Goal: Book appointment/travel/reservation

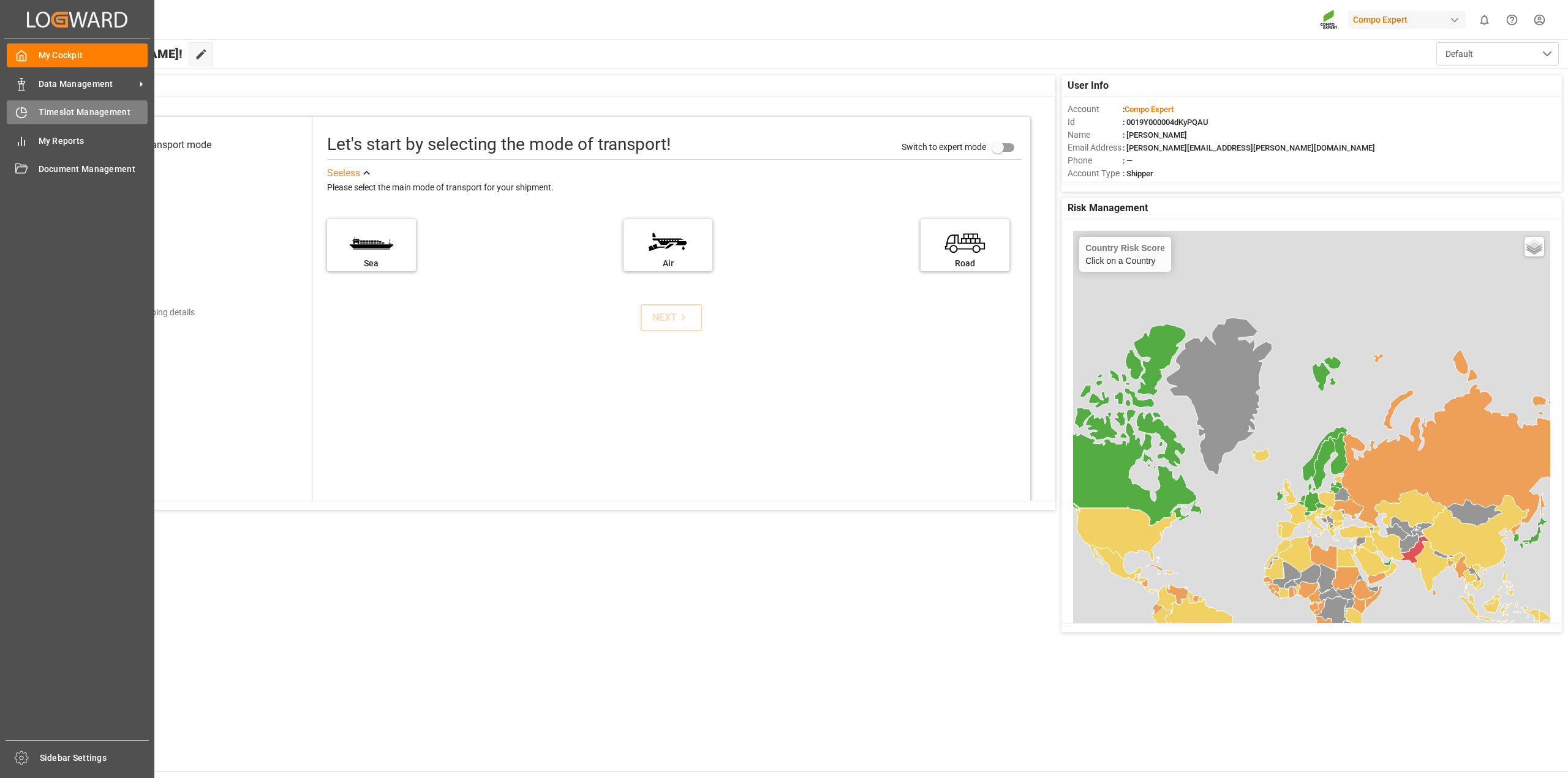
click at [47, 105] on div "Timeslot Management Timeslot Management" at bounding box center [77, 112] width 141 height 24
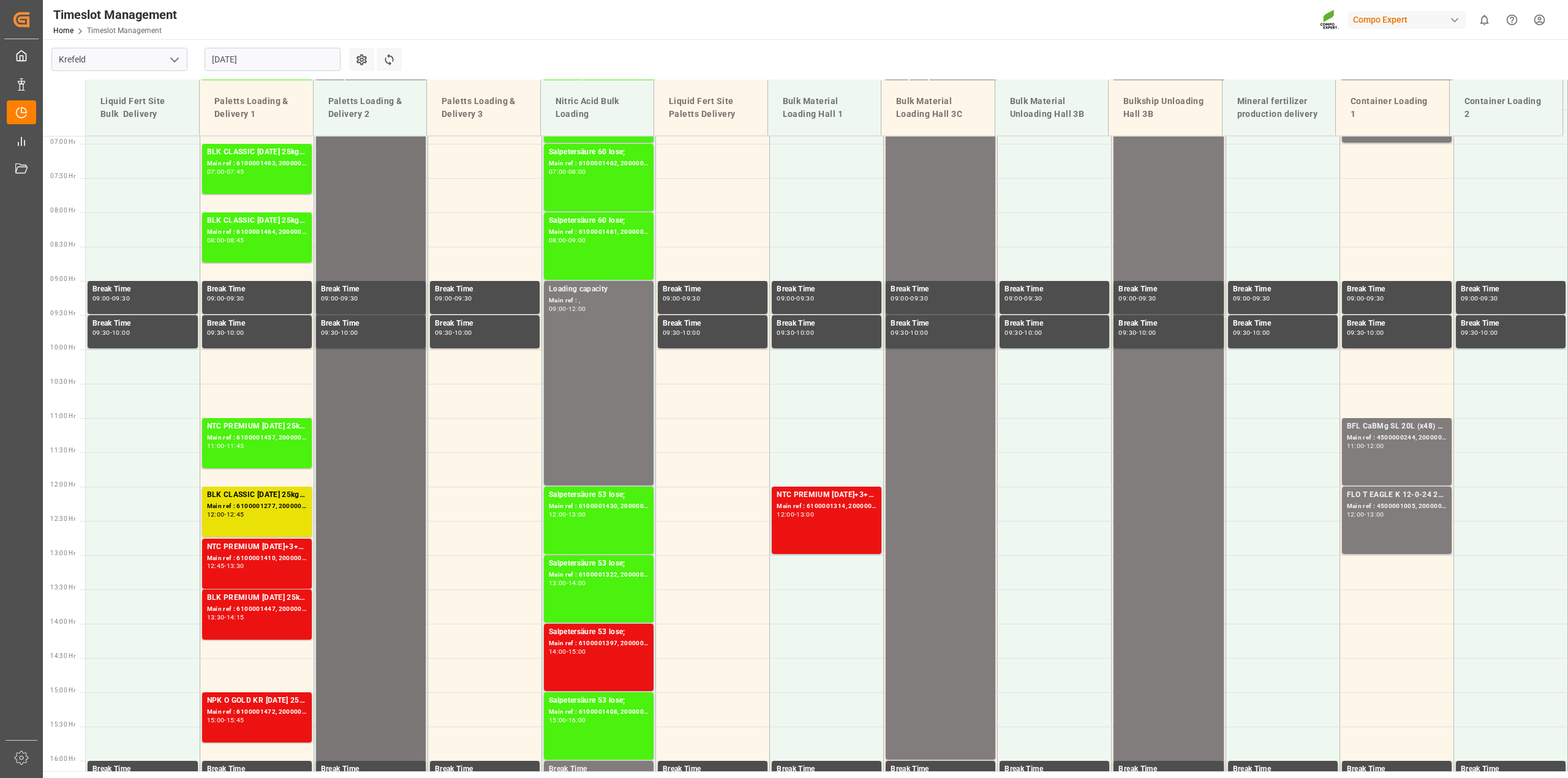
scroll to position [522, 0]
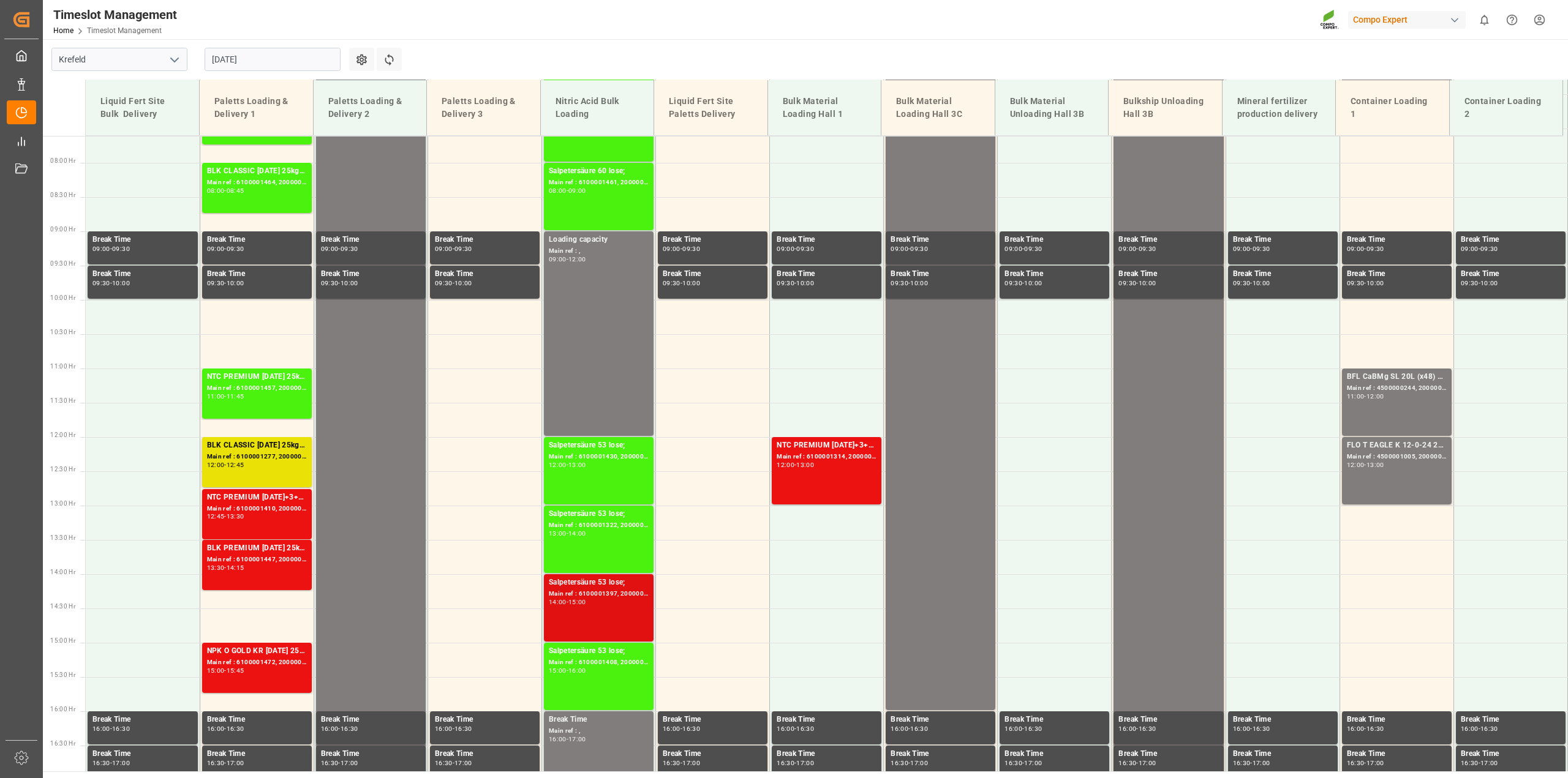
click at [596, 597] on div "Main ref : 6100001397, 2000001217;" at bounding box center [599, 594] width 100 height 11
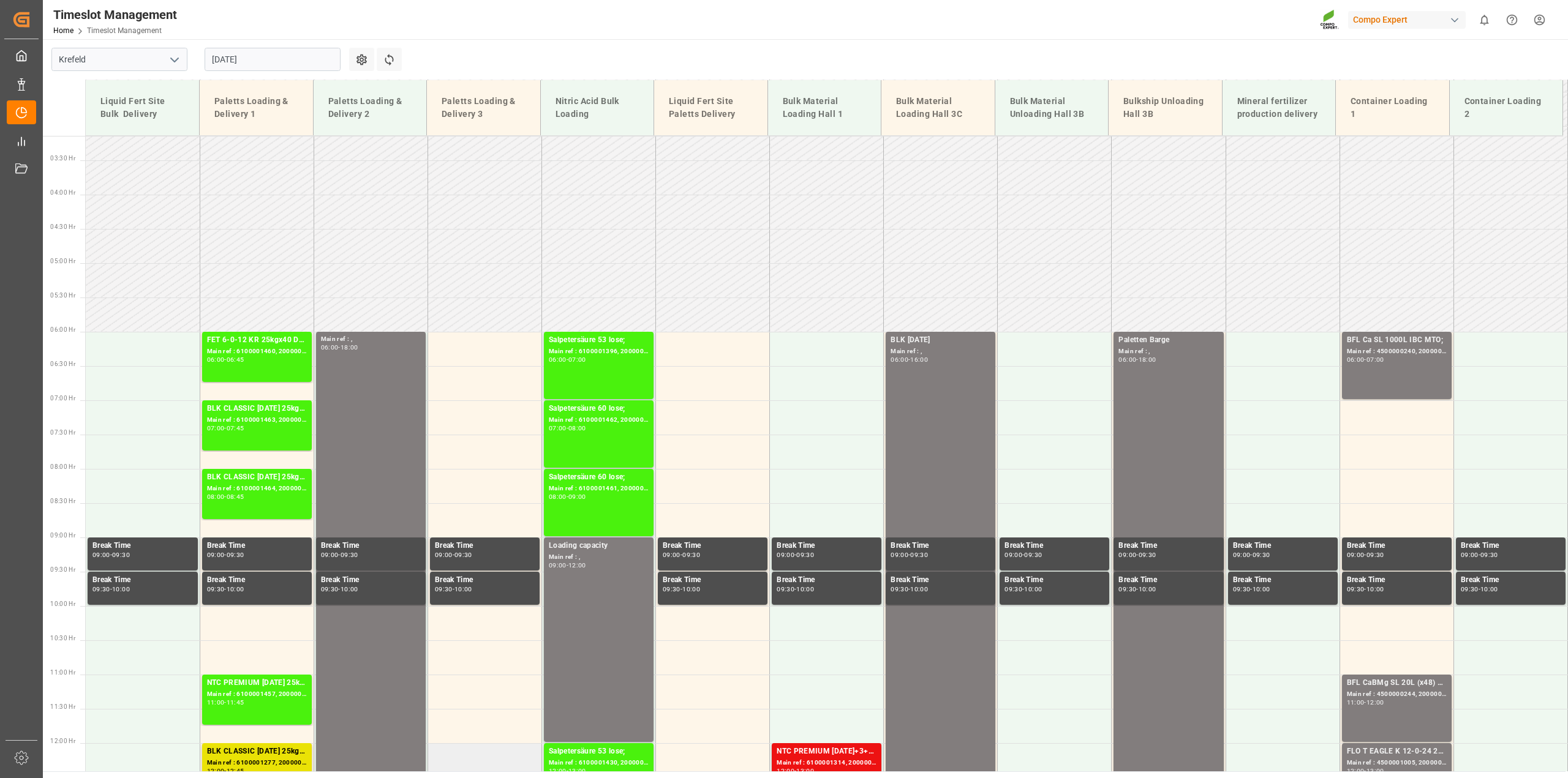
scroll to position [0, 0]
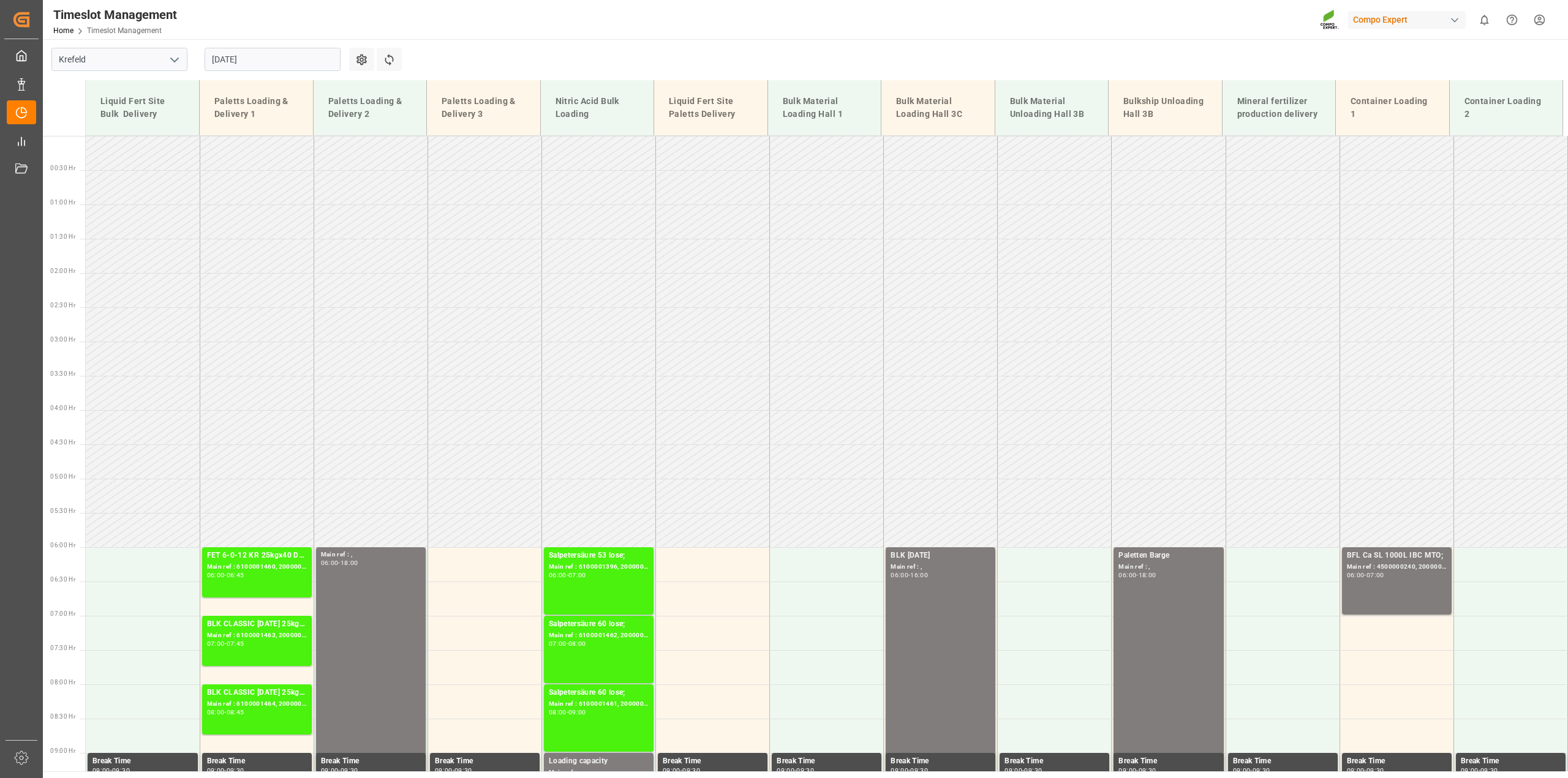
click at [317, 60] on input "[DATE]" at bounding box center [272, 59] width 136 height 23
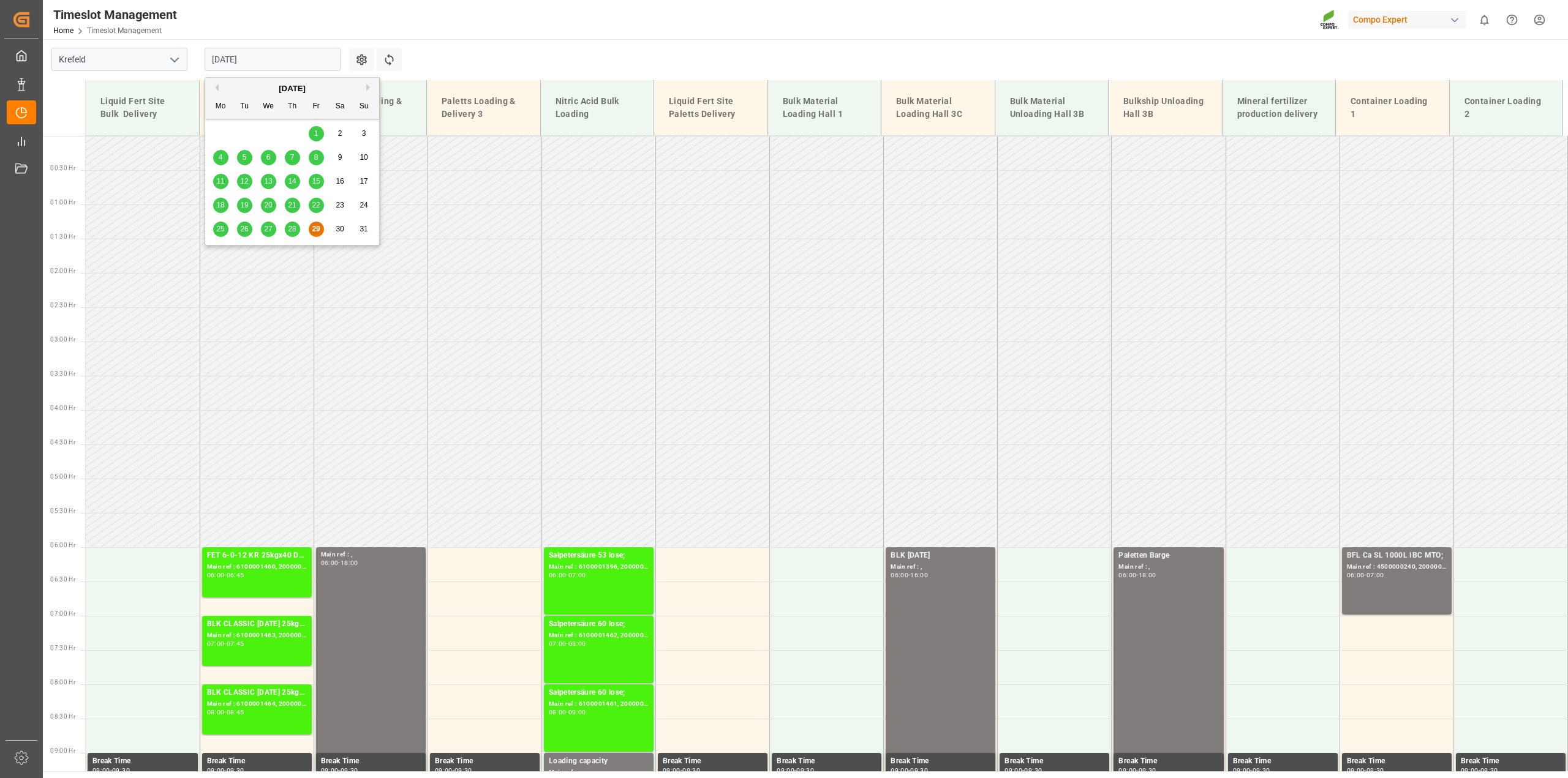
click at [370, 87] on button "Next Month" at bounding box center [369, 87] width 7 height 7
click at [219, 135] on span "1" at bounding box center [221, 133] width 5 height 9
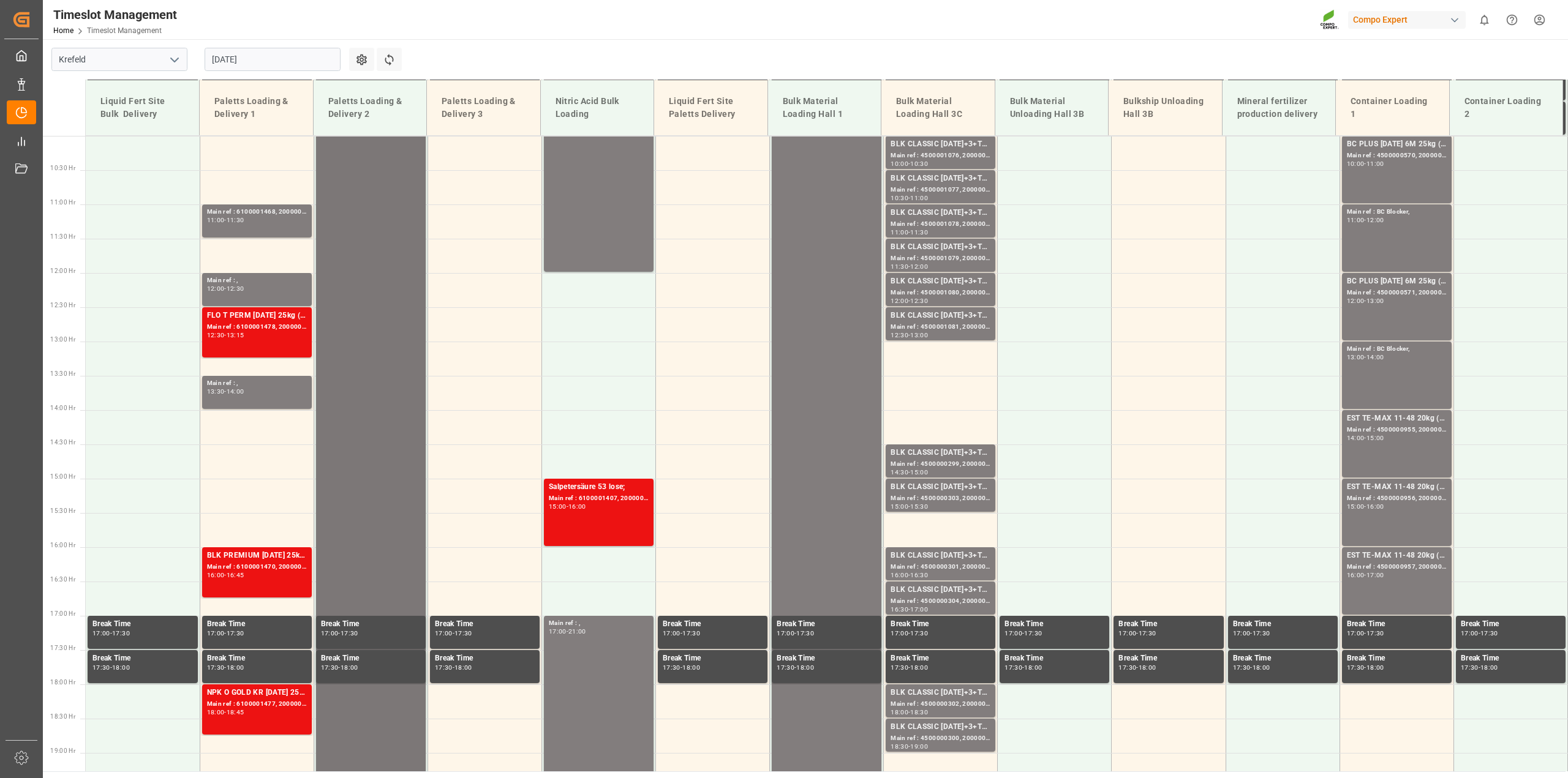
scroll to position [705, 0]
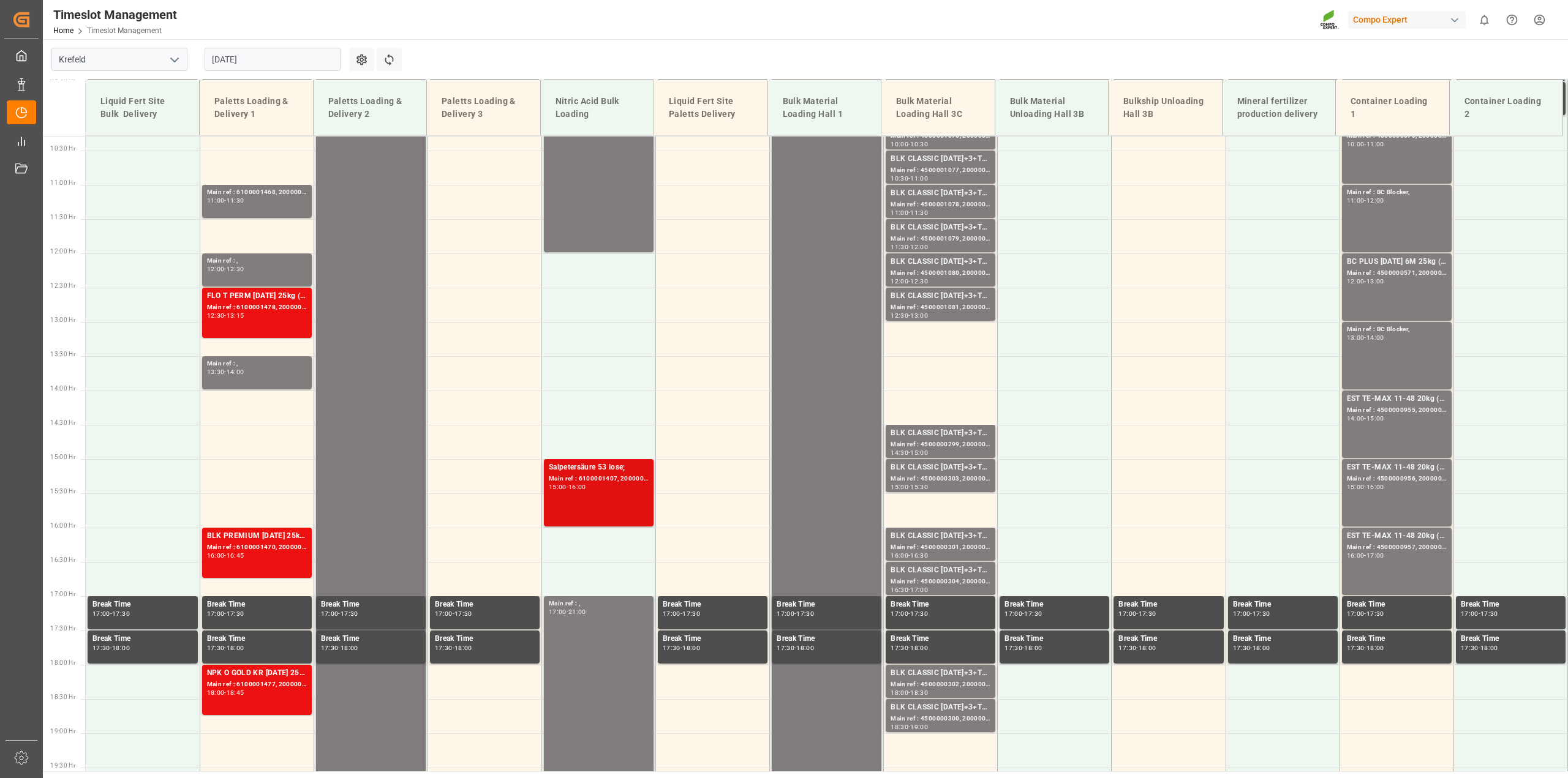
click at [628, 480] on div "Main ref : 6100001407, 2000001211;" at bounding box center [599, 479] width 100 height 11
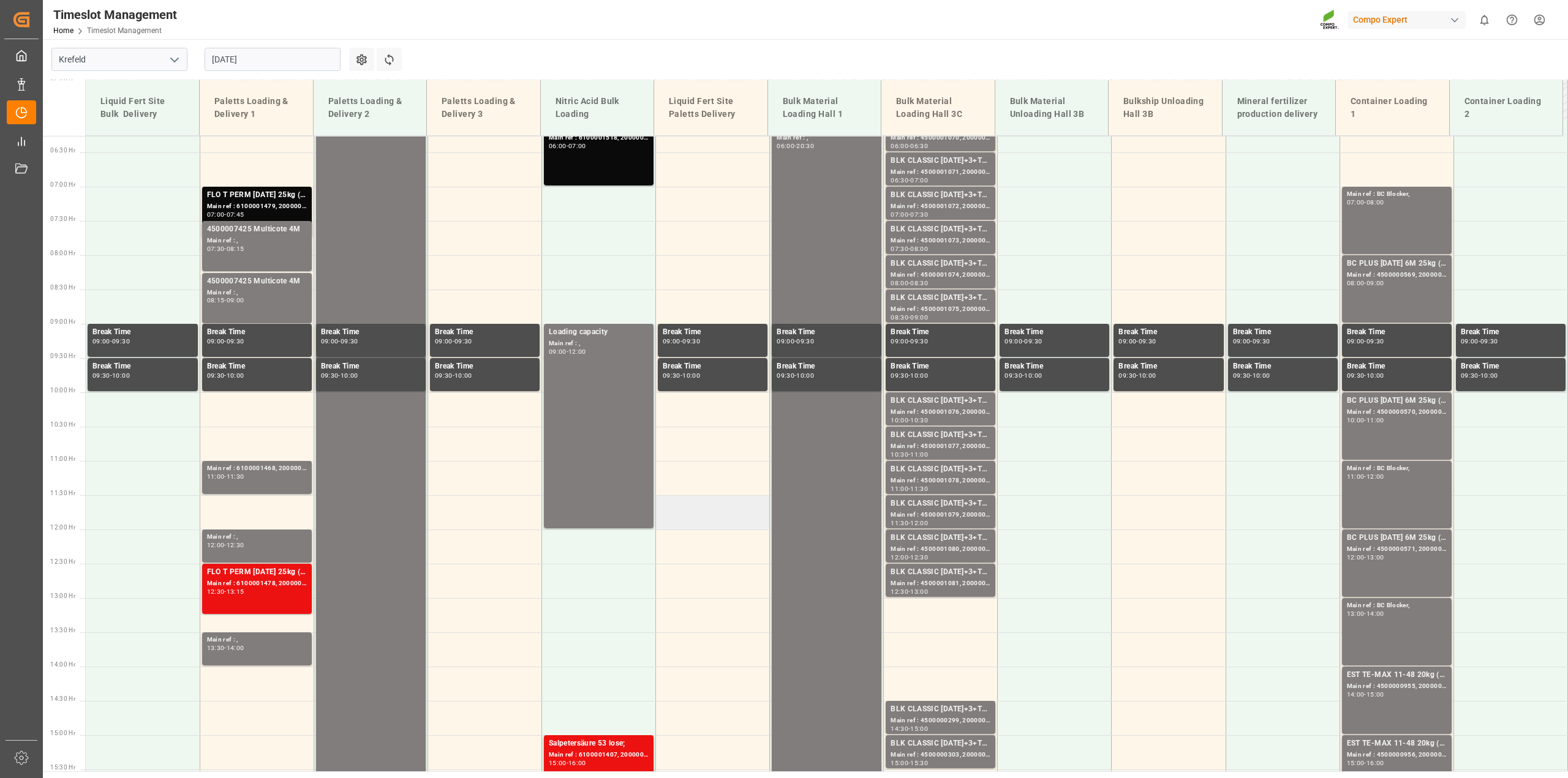
scroll to position [399, 0]
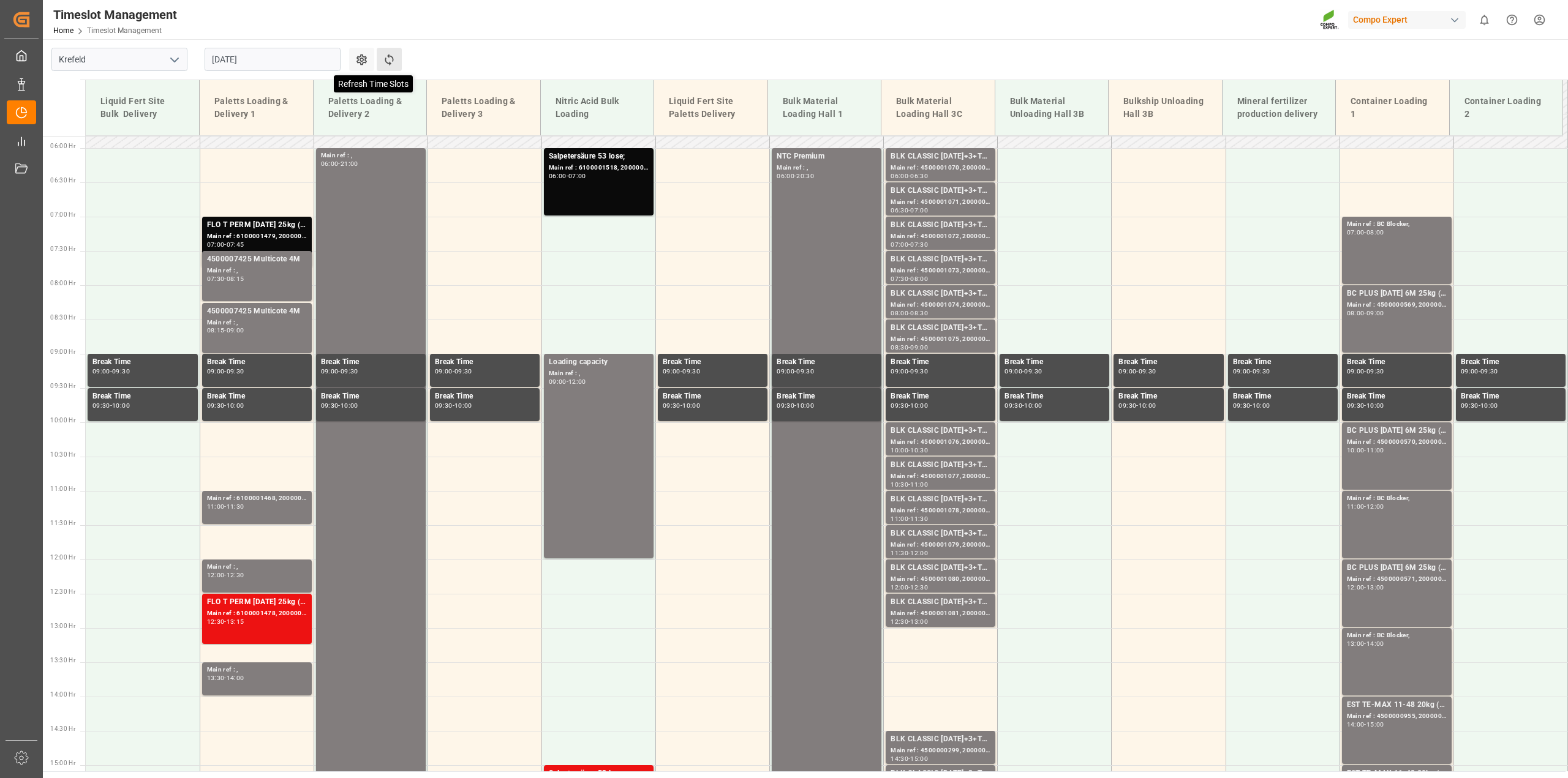
click at [393, 58] on icon at bounding box center [389, 60] width 13 height 13
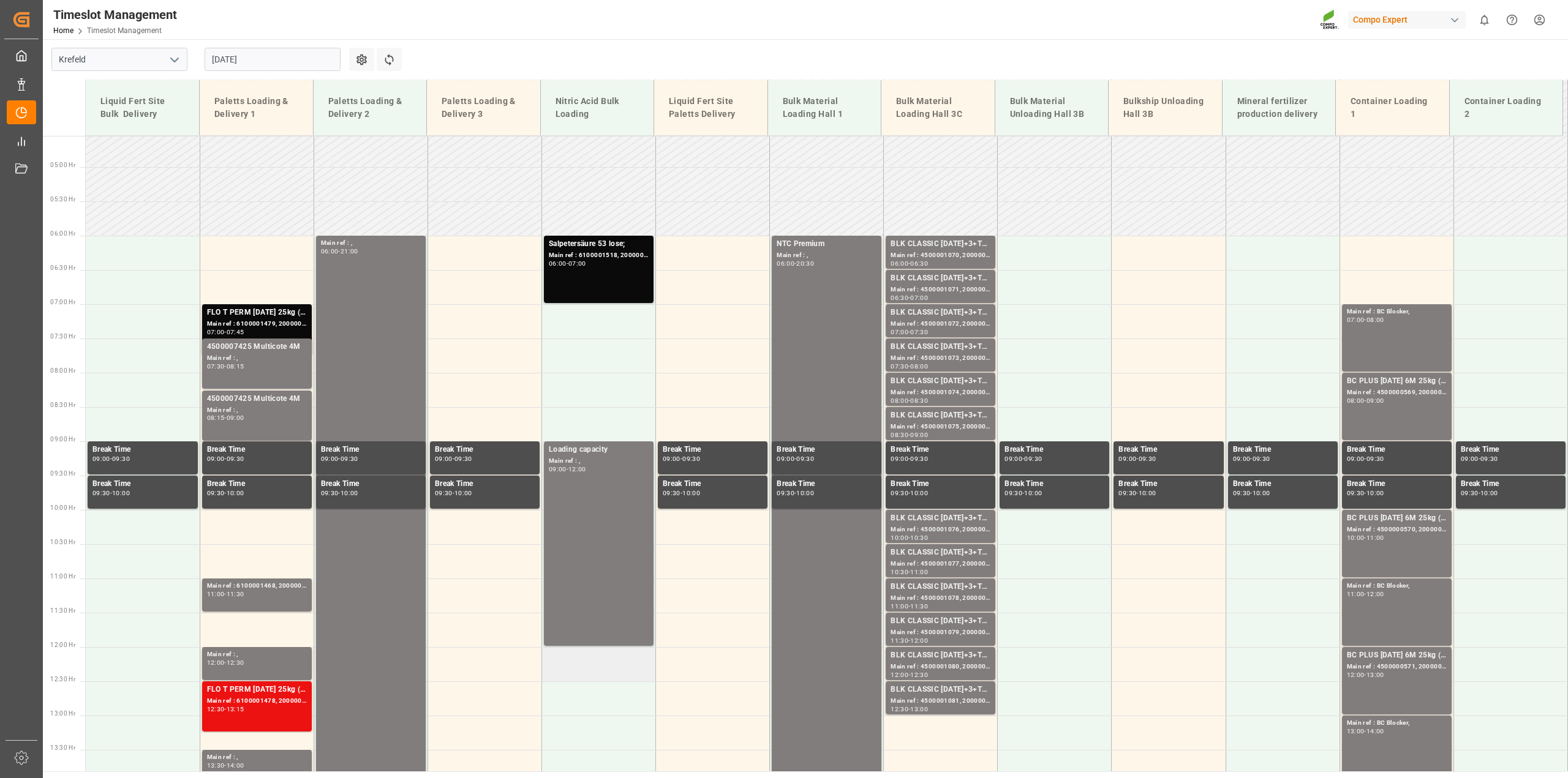
scroll to position [277, 0]
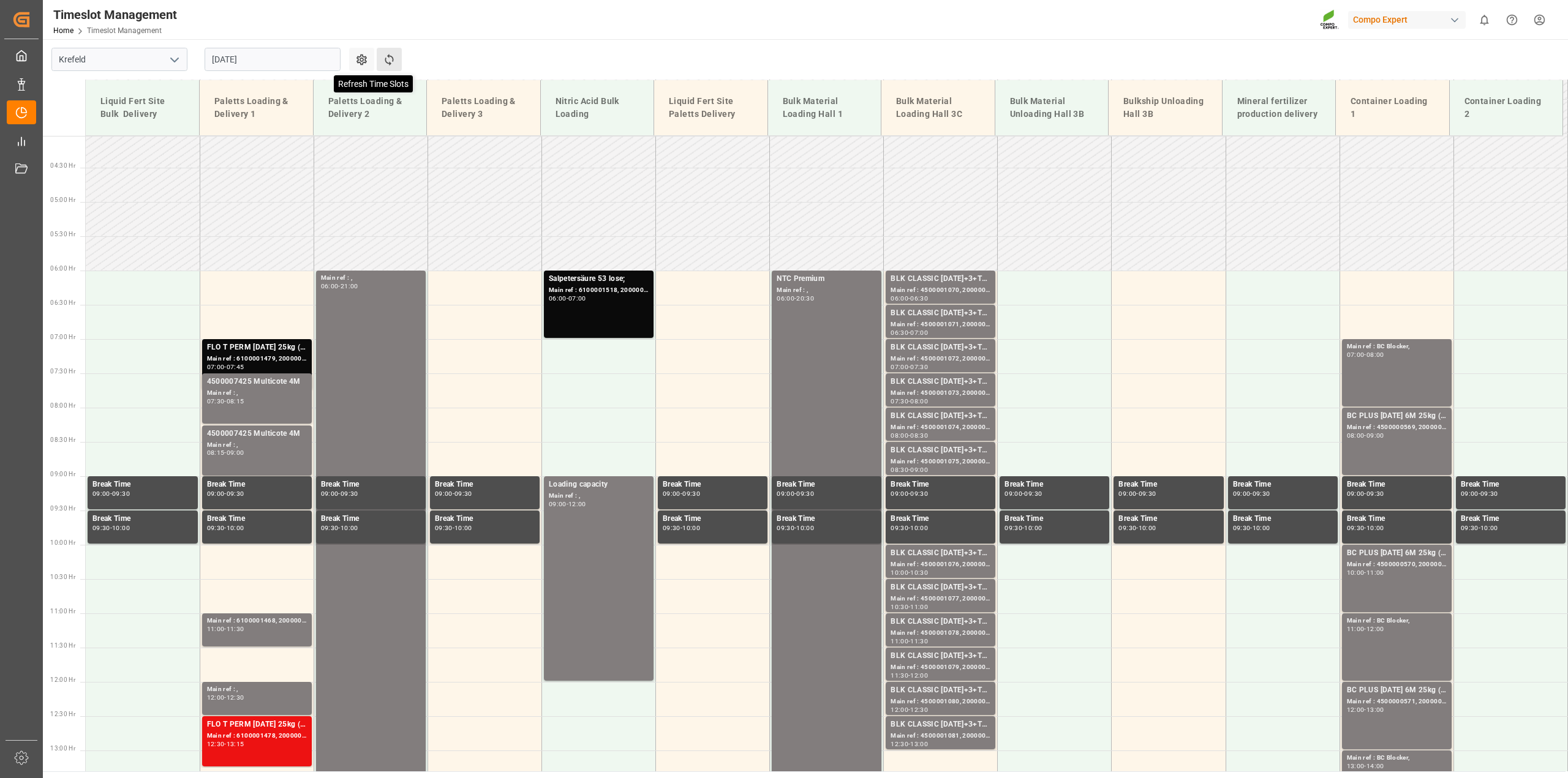
click at [392, 60] on icon at bounding box center [389, 60] width 13 height 13
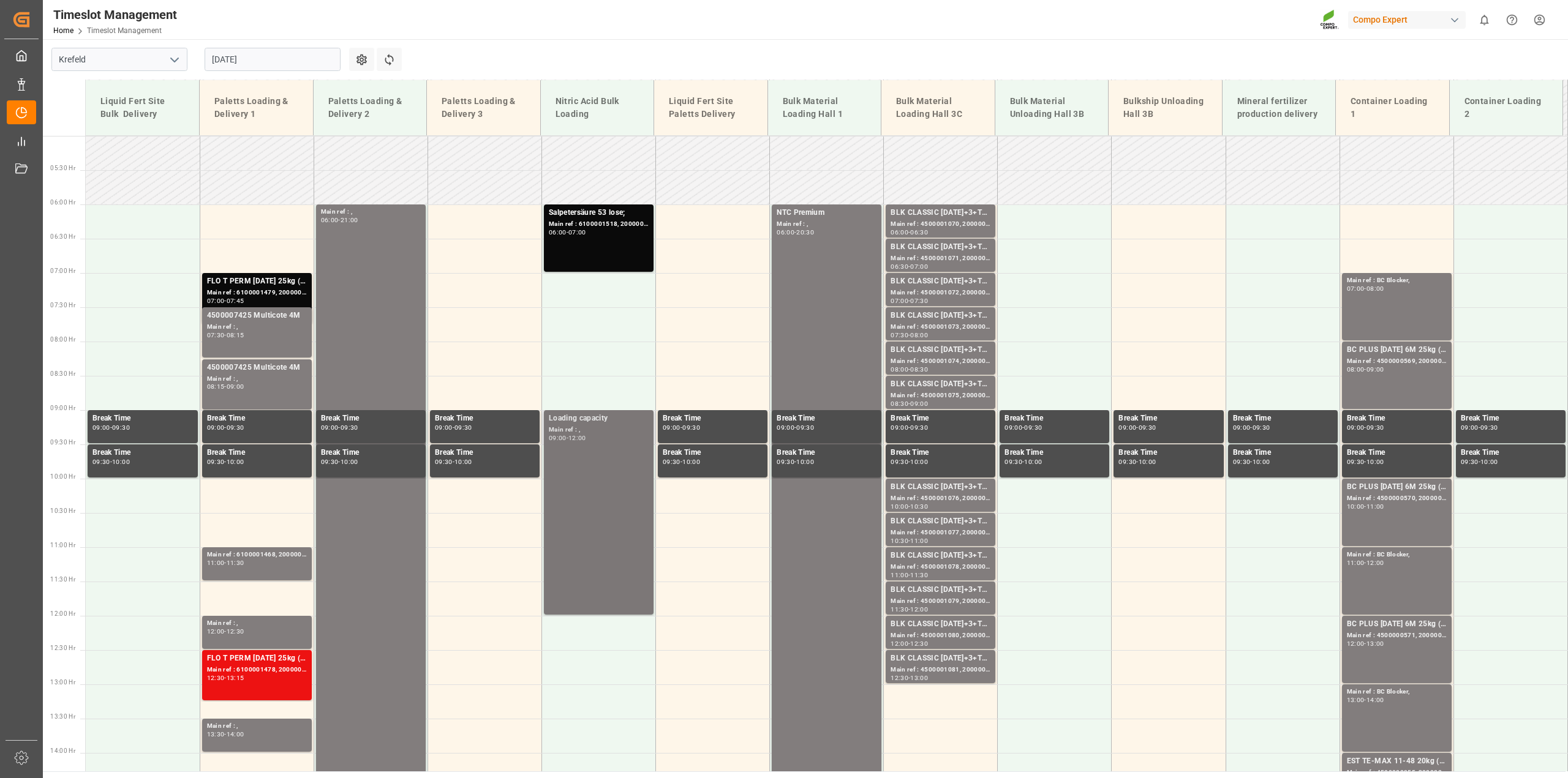
scroll to position [338, 0]
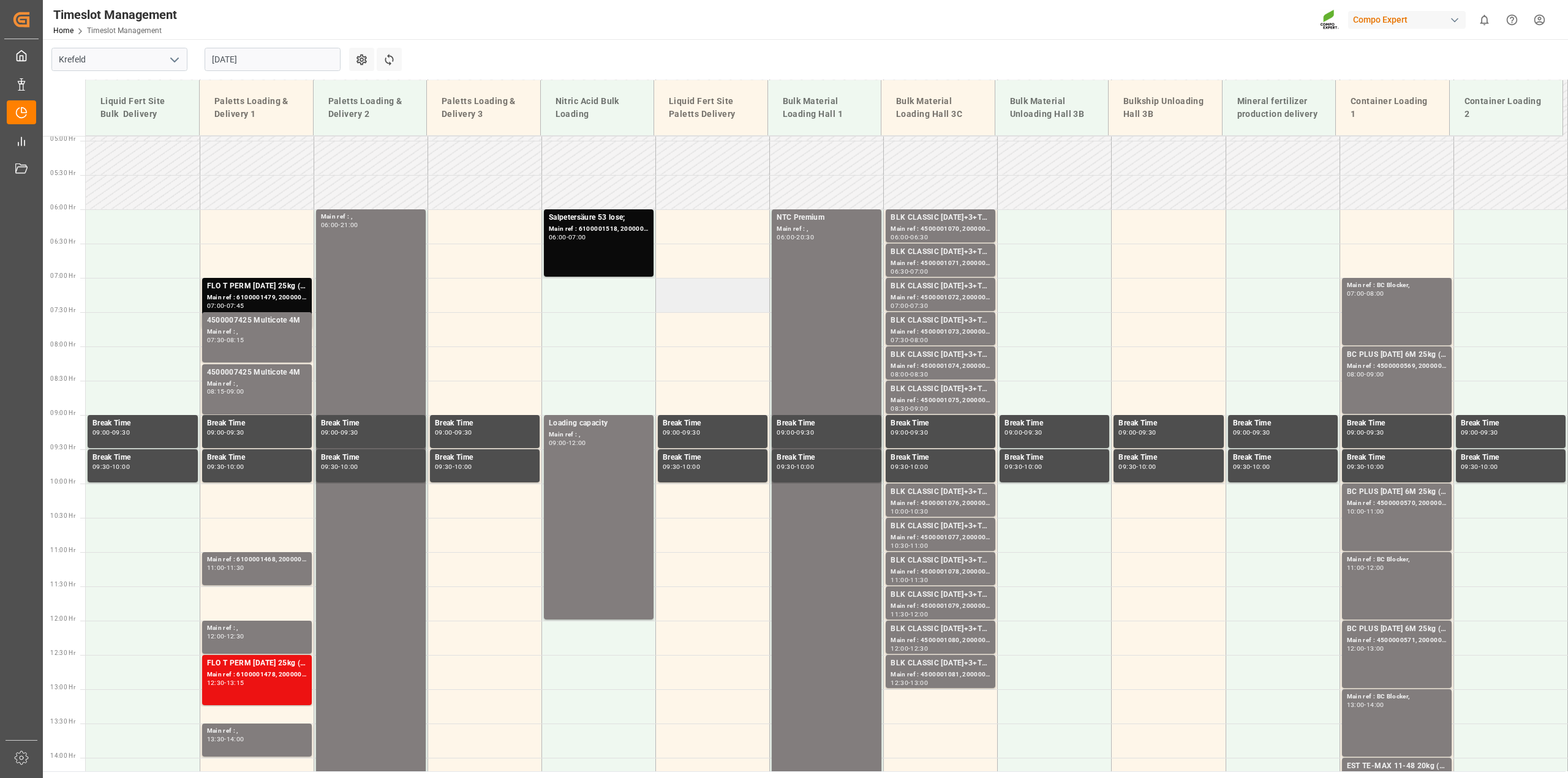
click at [708, 301] on td at bounding box center [713, 295] width 114 height 34
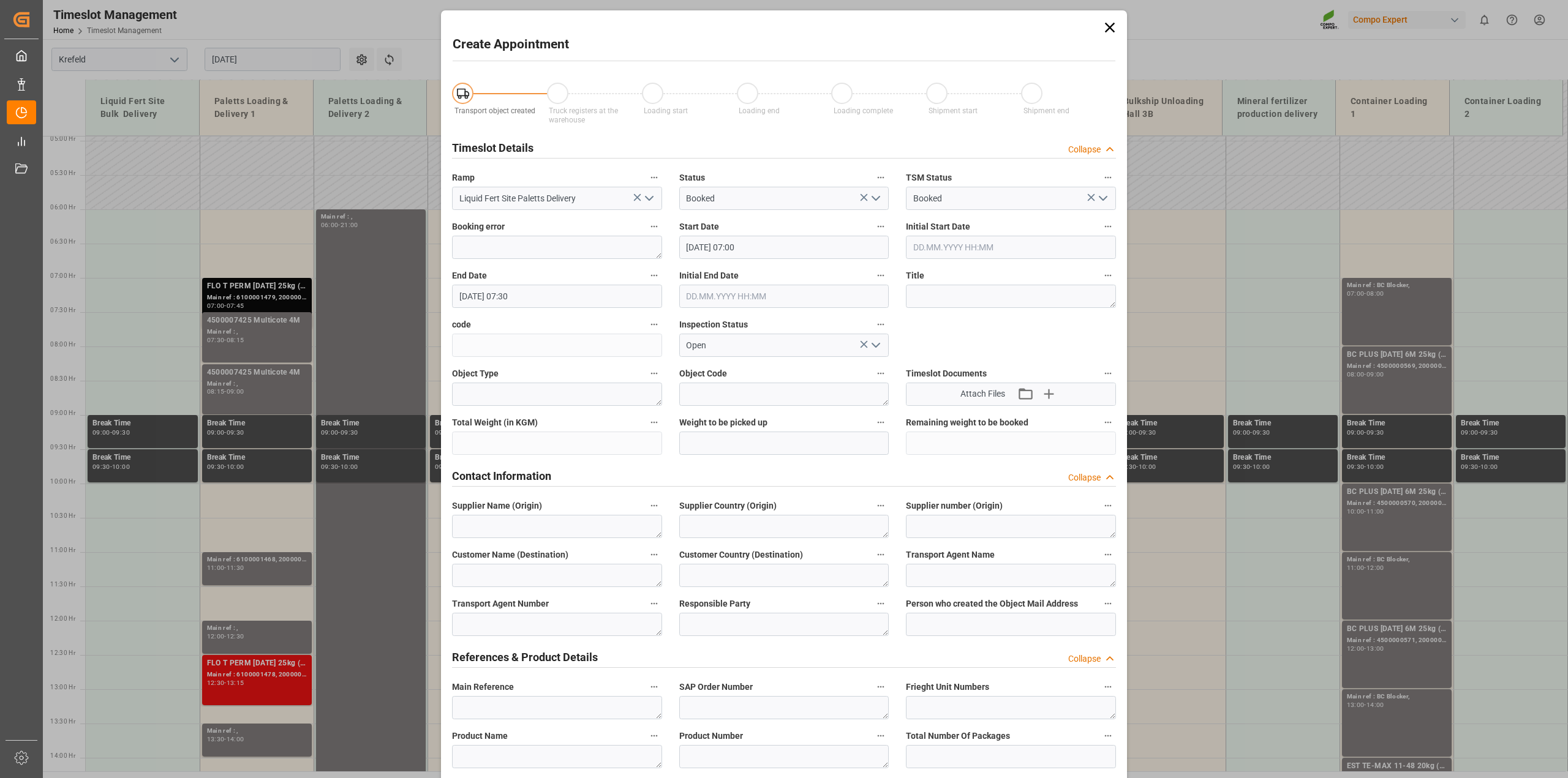
type input "01.09.2025 07:00"
type input "01.09.2025 07:30"
click at [1112, 22] on icon at bounding box center [1110, 28] width 17 height 17
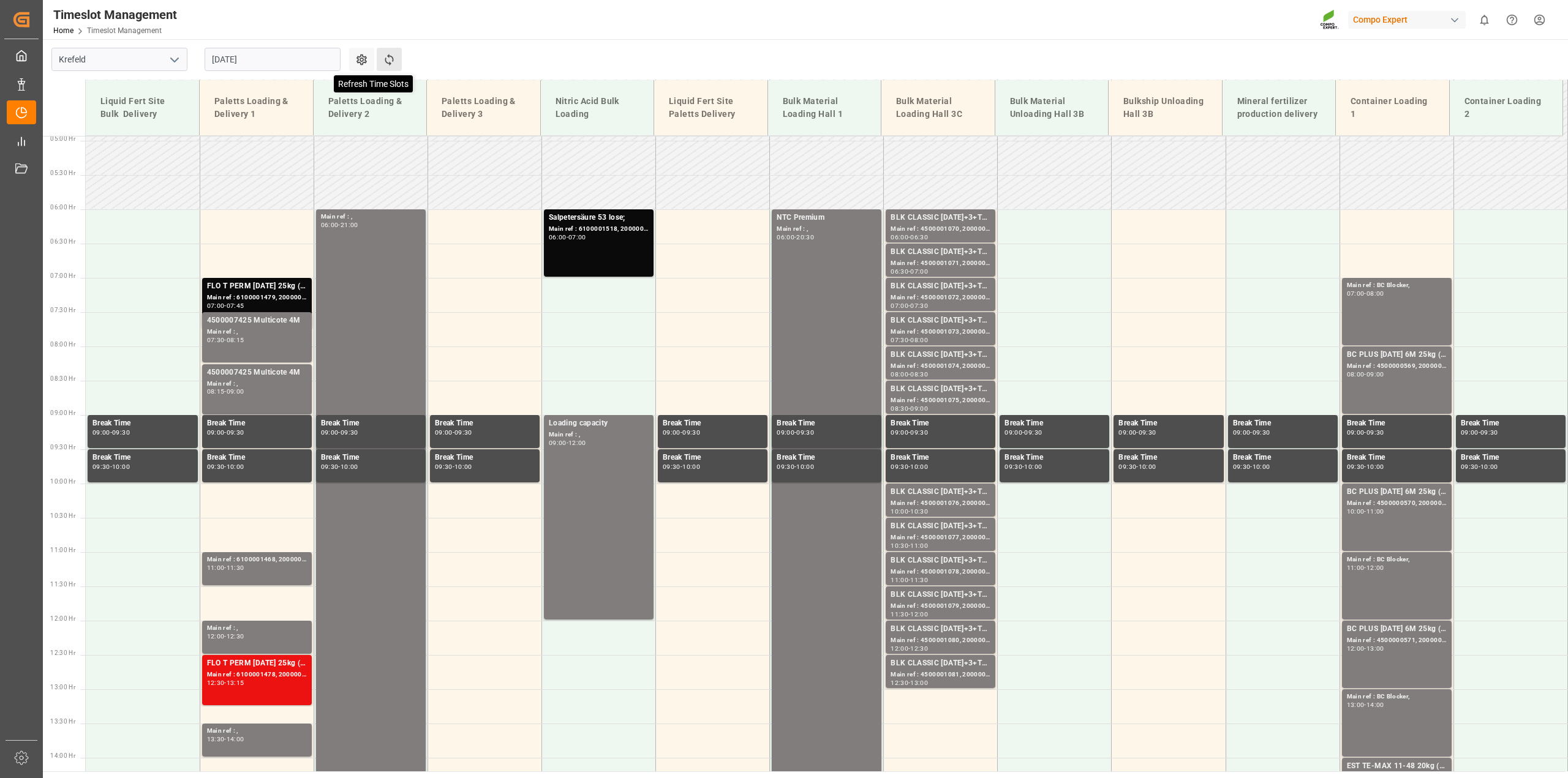
click at [383, 58] on icon at bounding box center [389, 60] width 13 height 13
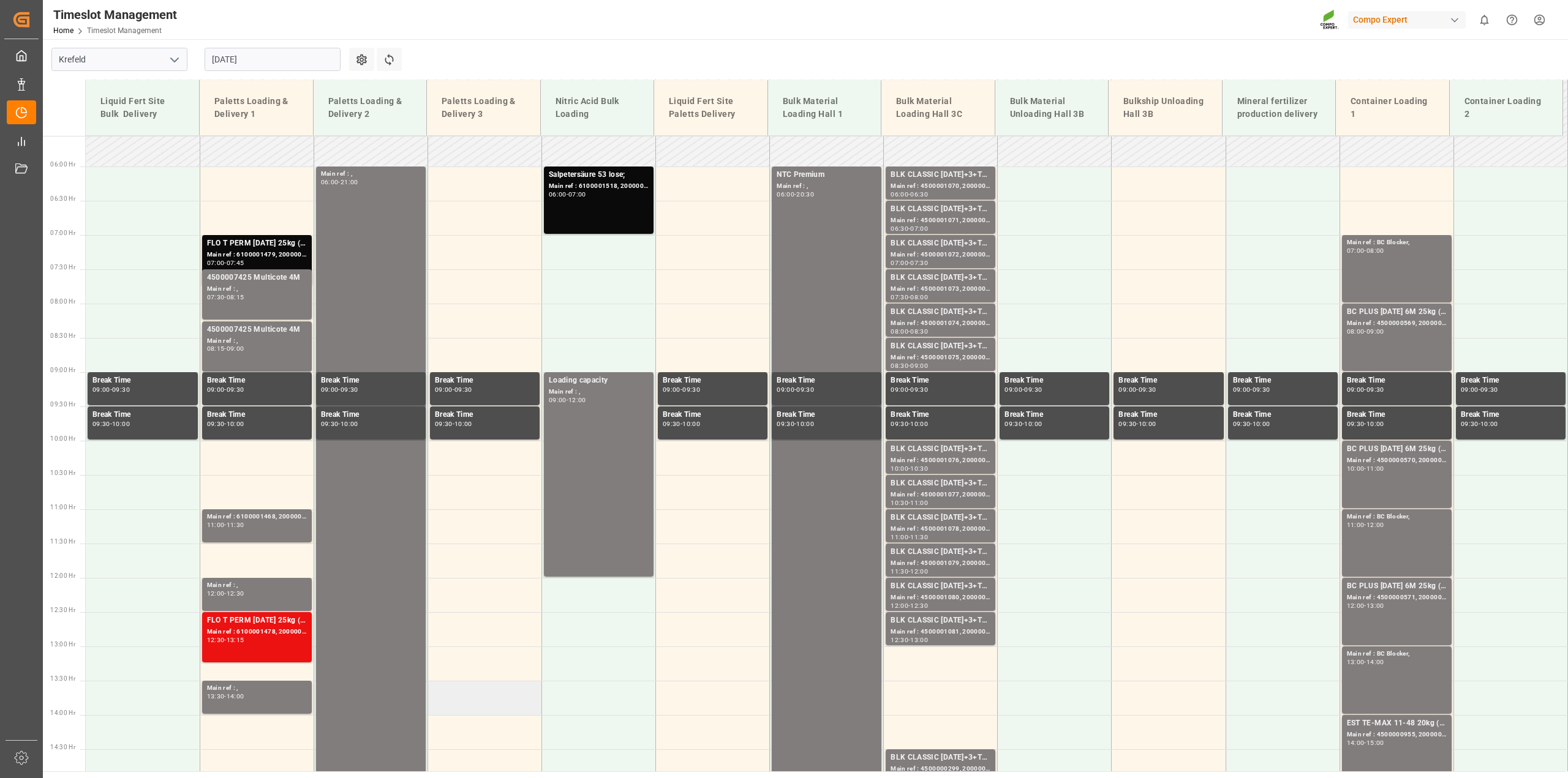
scroll to position [277, 0]
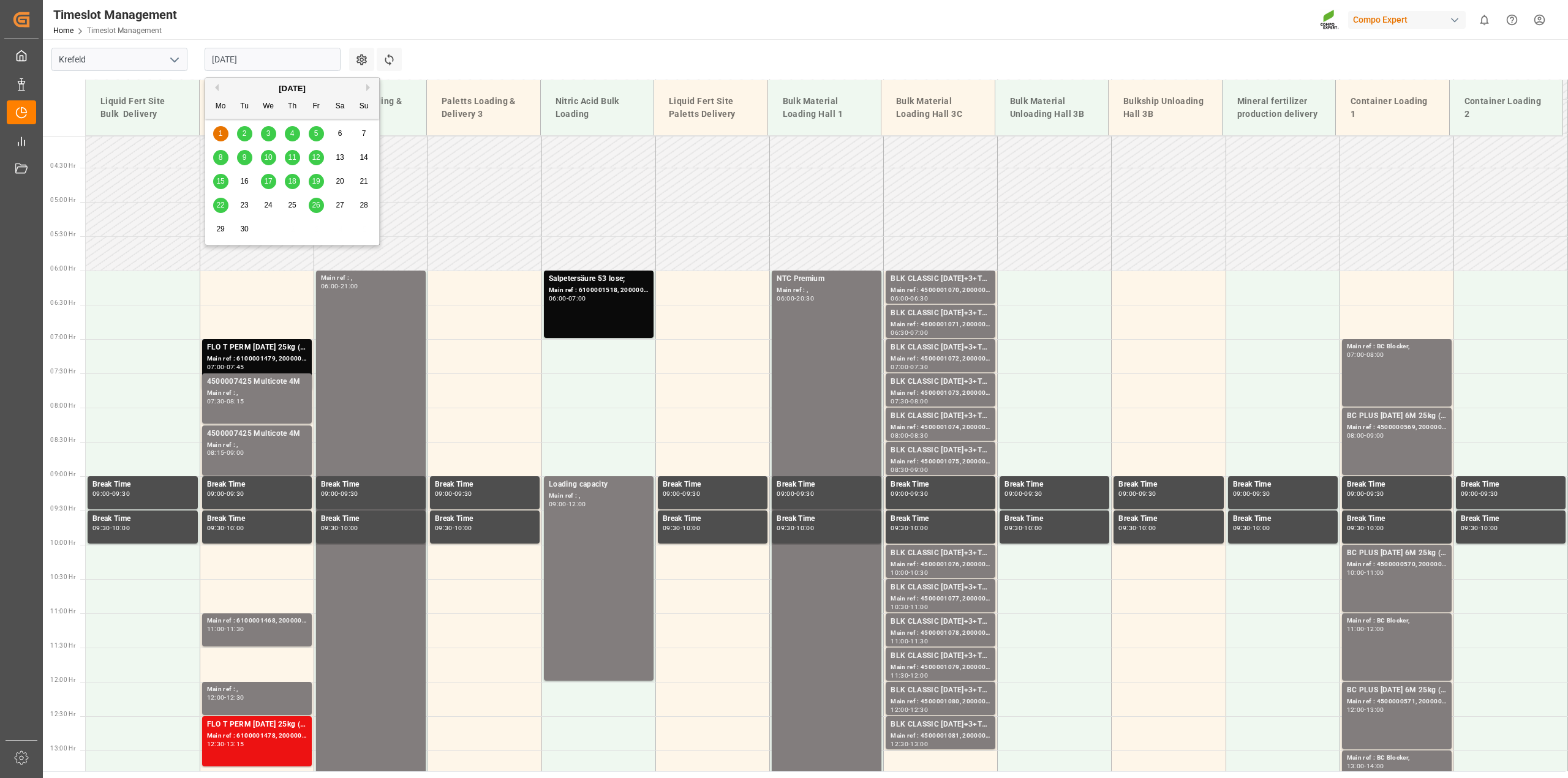
click at [315, 56] on input "01.09.2025" at bounding box center [272, 59] width 136 height 23
click at [249, 131] on div "2" at bounding box center [244, 134] width 15 height 14
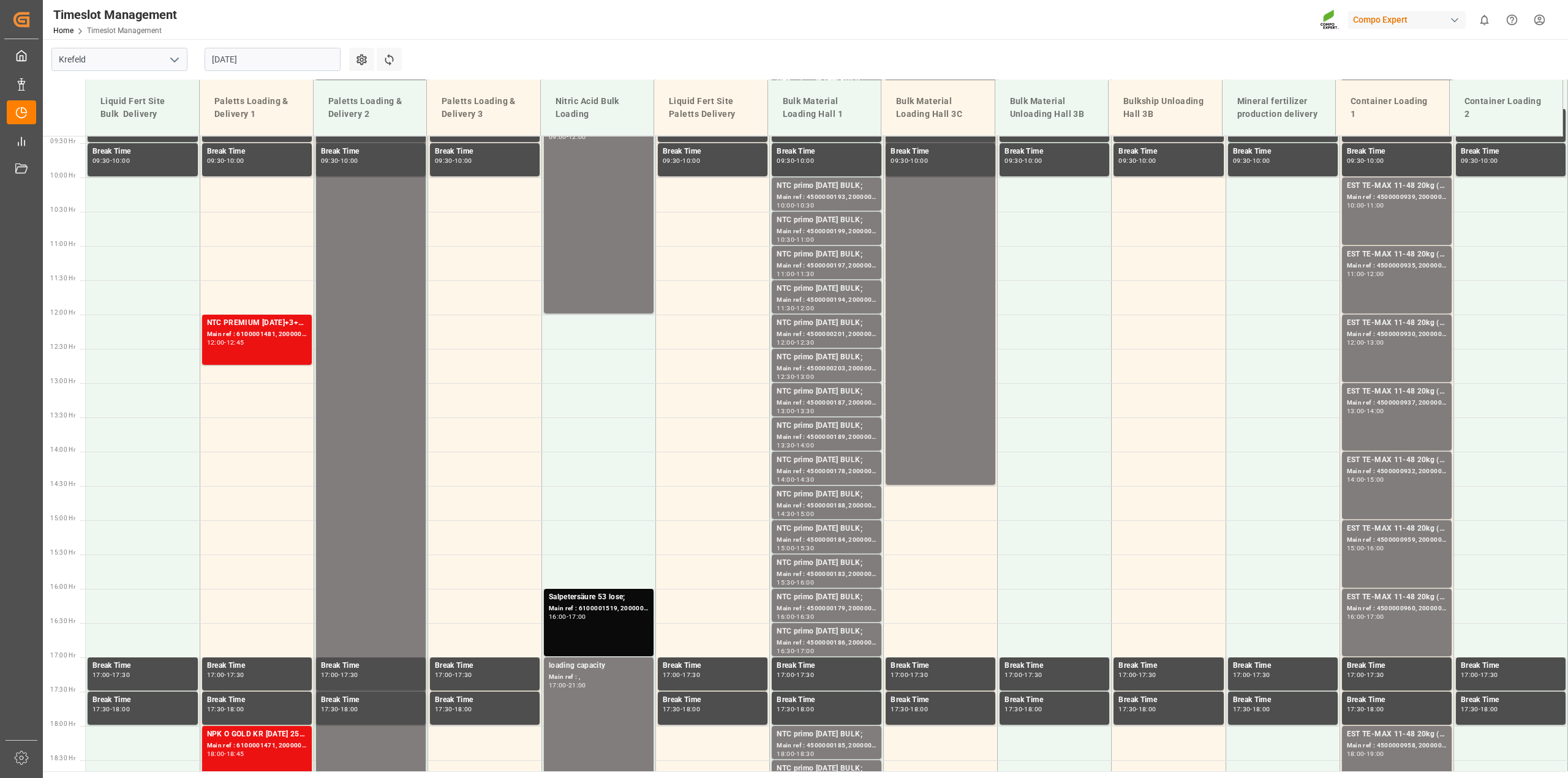
scroll to position [766, 0]
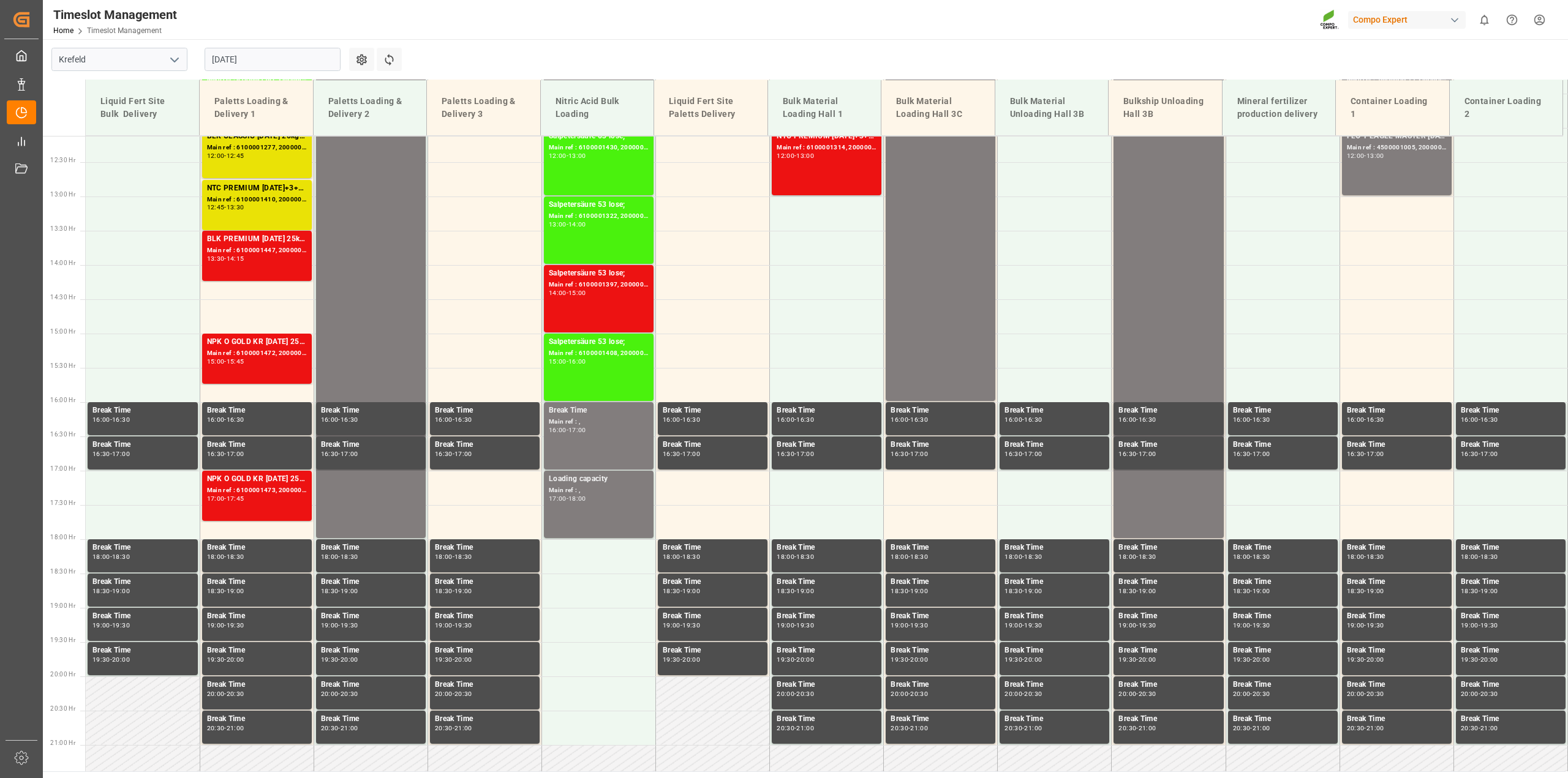
scroll to position [896, 0]
